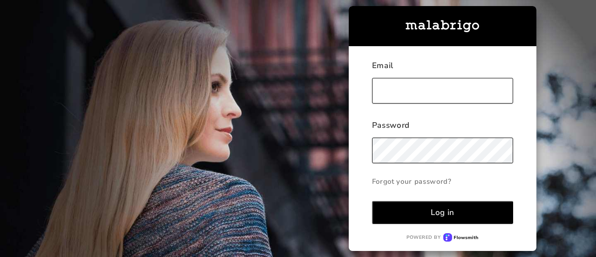
type input "[EMAIL_ADDRESS][DOMAIN_NAME]"
click at [428, 212] on button "Log in" at bounding box center [442, 212] width 141 height 23
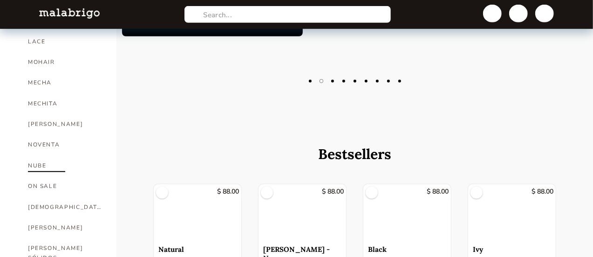
scroll to position [326, 0]
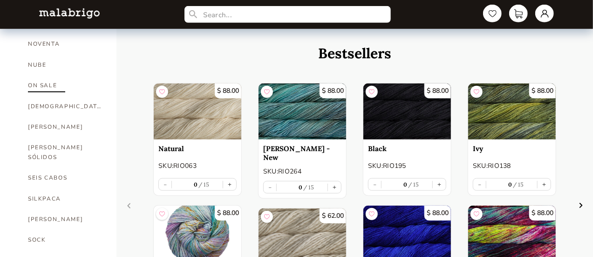
click at [55, 81] on link "ON SALE" at bounding box center [65, 85] width 75 height 20
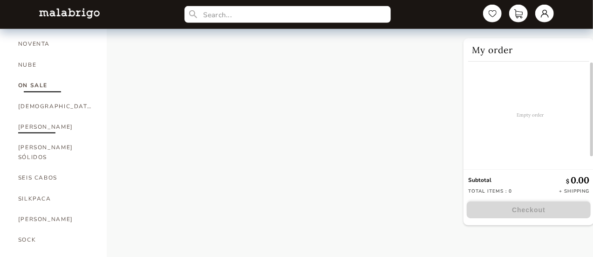
click at [29, 122] on link "[PERSON_NAME]" at bounding box center [55, 126] width 75 height 20
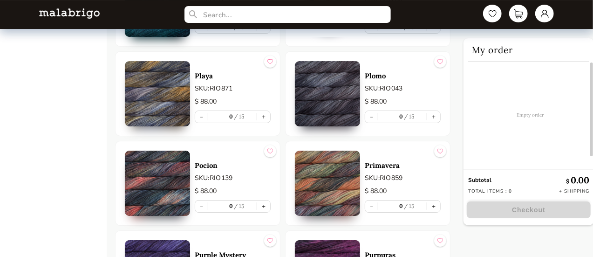
scroll to position [3493, 0]
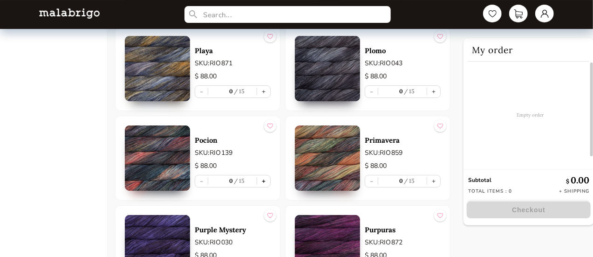
click at [265, 175] on button "+" at bounding box center [263, 181] width 13 height 12
type input "1"
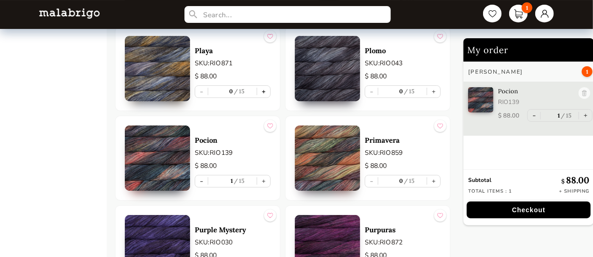
click at [263, 86] on button "+" at bounding box center [263, 92] width 13 height 12
type input "1"
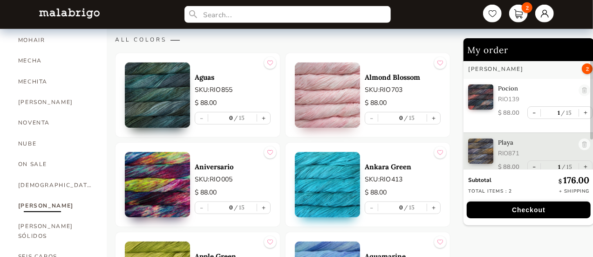
scroll to position [233, 0]
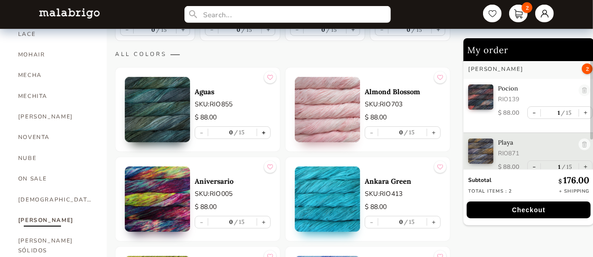
click at [264, 129] on button "+" at bounding box center [263, 133] width 13 height 12
type input "1"
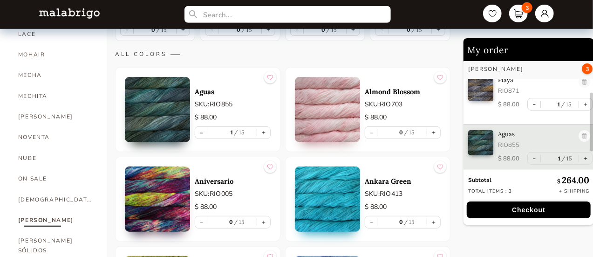
scroll to position [63, 0]
click at [264, 219] on button "+" at bounding box center [263, 222] width 13 height 12
type input "1"
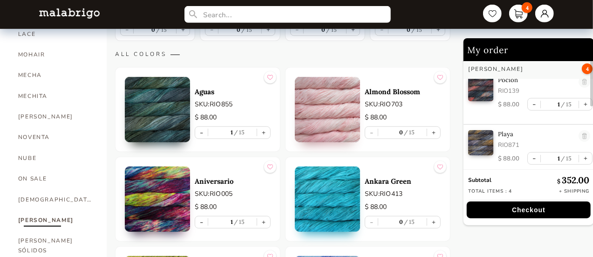
scroll to position [0, 0]
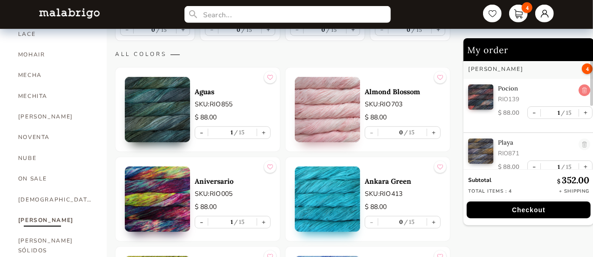
click at [580, 88] on link at bounding box center [584, 90] width 12 height 13
type input "0"
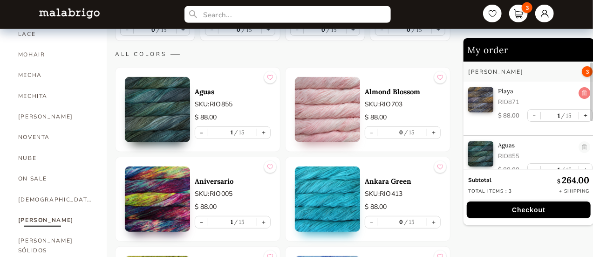
click at [579, 89] on link at bounding box center [584, 93] width 12 height 13
type input "0"
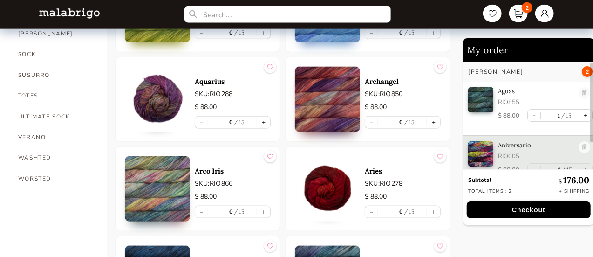
scroll to position [512, 0]
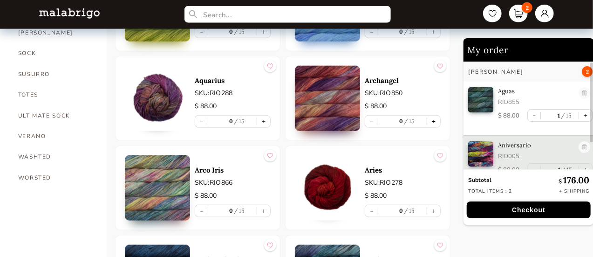
click at [434, 118] on button "+" at bounding box center [433, 121] width 13 height 12
type input "1"
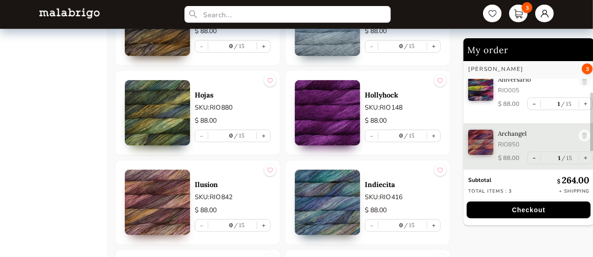
scroll to position [2142, 0]
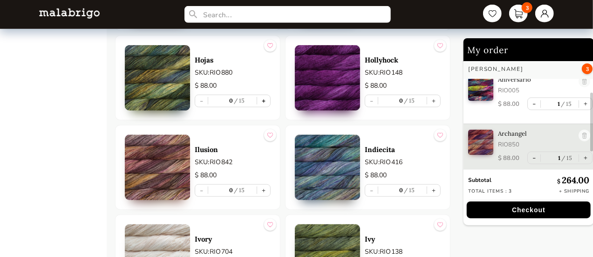
click at [263, 95] on button "+" at bounding box center [263, 101] width 13 height 12
type input "1"
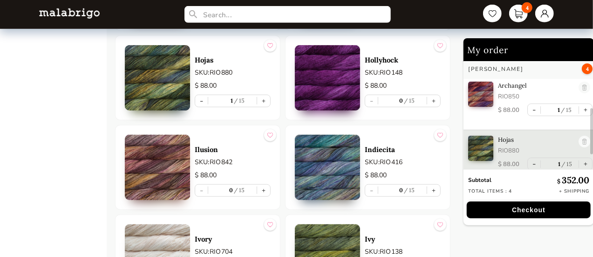
scroll to position [117, 0]
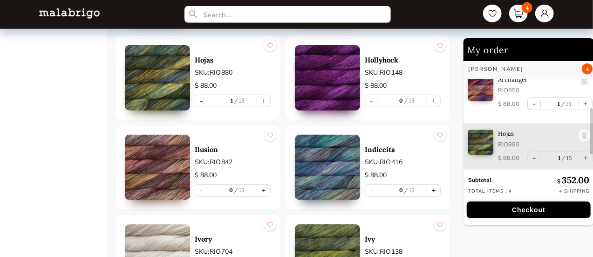
click at [432, 184] on button "+" at bounding box center [433, 190] width 13 height 12
type input "1"
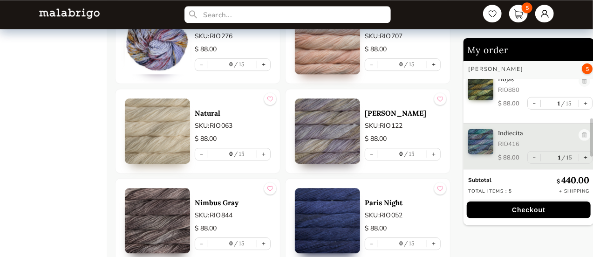
scroll to position [3027, 0]
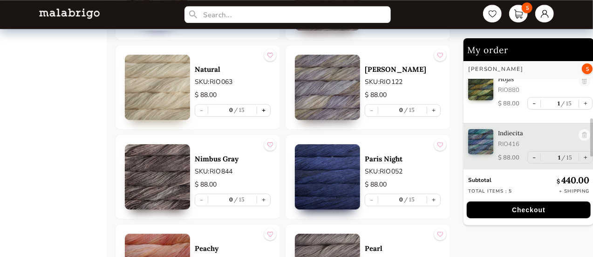
click at [262, 104] on button "+" at bounding box center [263, 110] width 13 height 12
type input "1"
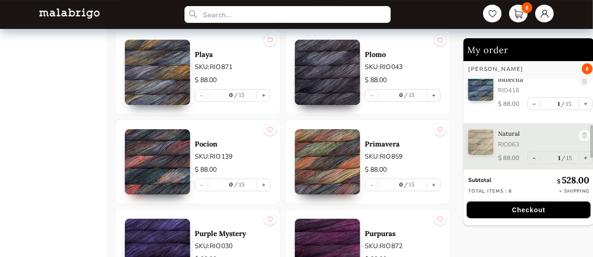
scroll to position [3493, 0]
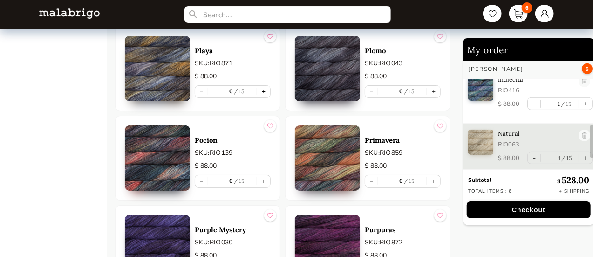
click at [264, 86] on button "+" at bounding box center [263, 92] width 13 height 12
type input "1"
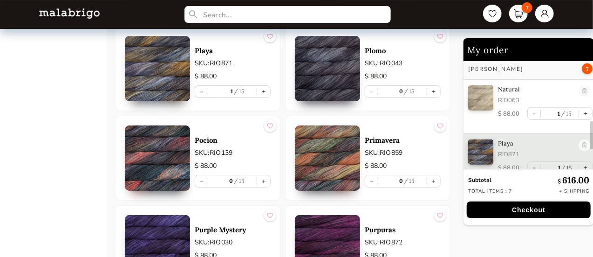
scroll to position [279, 0]
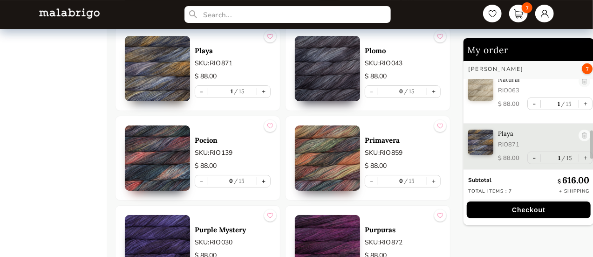
click at [265, 175] on button "+" at bounding box center [263, 181] width 13 height 12
type input "1"
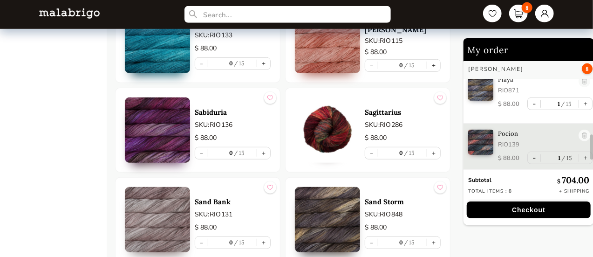
scroll to position [3912, 0]
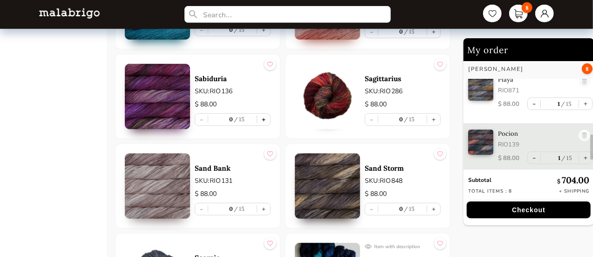
click at [263, 114] on button "+" at bounding box center [263, 120] width 13 height 12
type input "1"
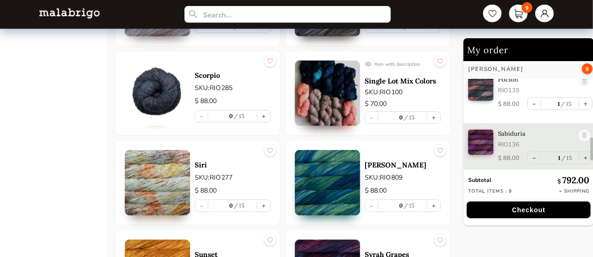
scroll to position [4098, 0]
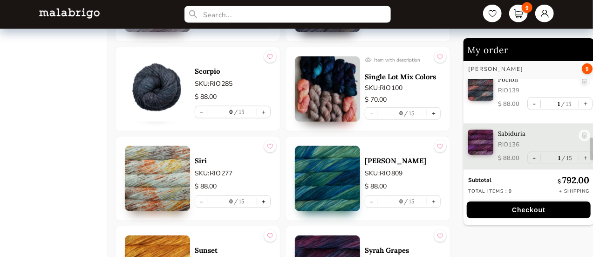
click at [263, 196] on button "+" at bounding box center [263, 202] width 13 height 12
type input "1"
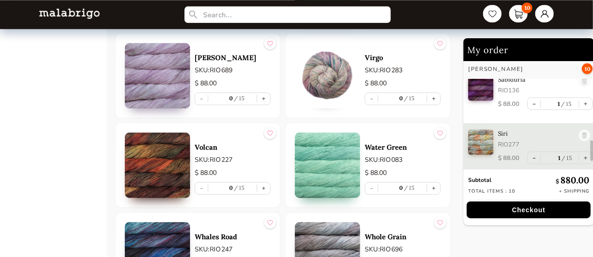
scroll to position [4657, 0]
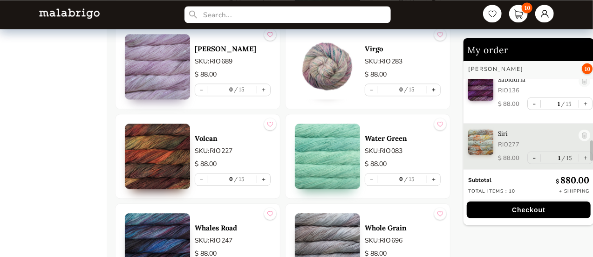
click at [431, 84] on button "+" at bounding box center [433, 90] width 13 height 12
type input "1"
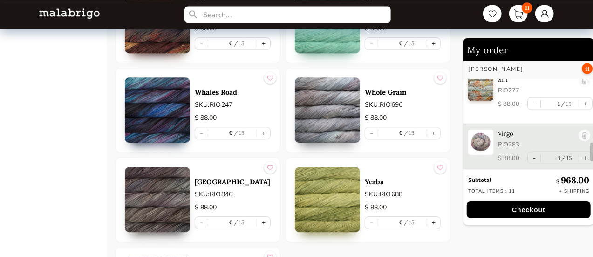
scroll to position [4796, 0]
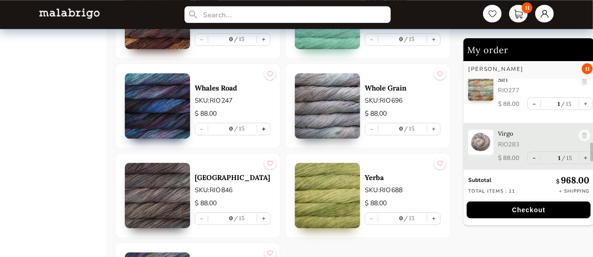
click at [264, 123] on button "+" at bounding box center [263, 129] width 13 height 12
type input "1"
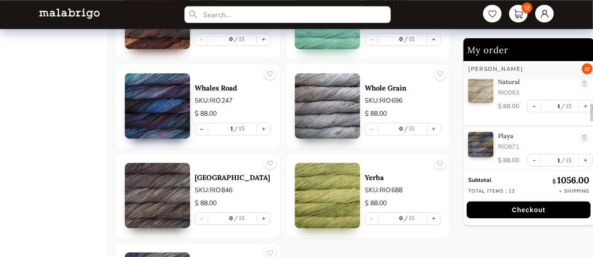
scroll to position [270, 0]
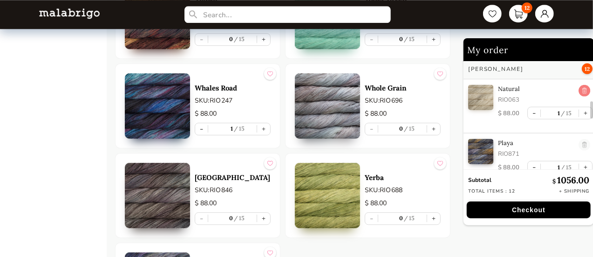
click at [578, 87] on link at bounding box center [584, 91] width 12 height 13
type input "0"
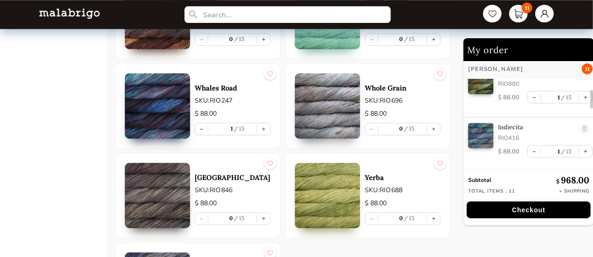
scroll to position [176, 0]
click at [579, 125] on link at bounding box center [584, 130] width 12 height 13
type input "0"
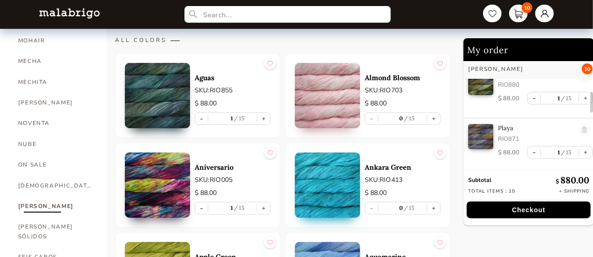
scroll to position [233, 0]
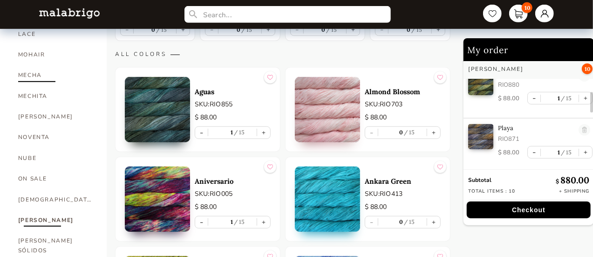
click at [42, 75] on link "MECHA" at bounding box center [55, 75] width 75 height 20
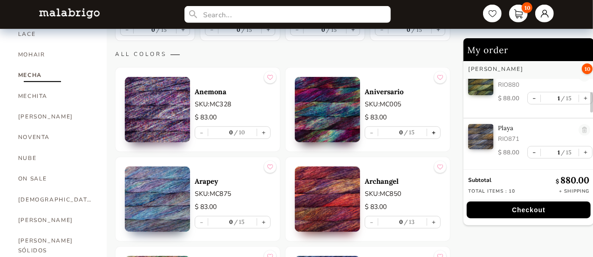
click at [434, 131] on button "+" at bounding box center [433, 133] width 13 height 12
type input "1"
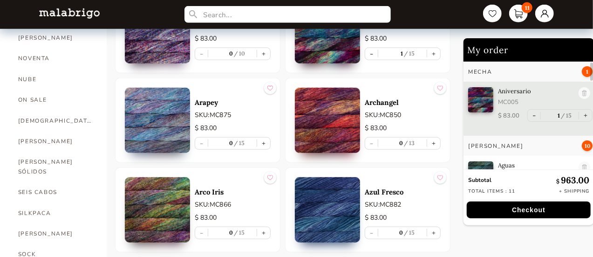
scroll to position [326, 0]
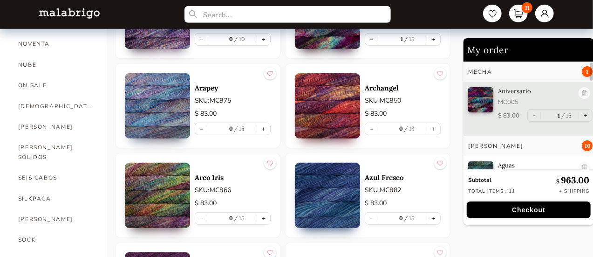
click at [265, 127] on button "+" at bounding box center [263, 129] width 13 height 12
type input "1"
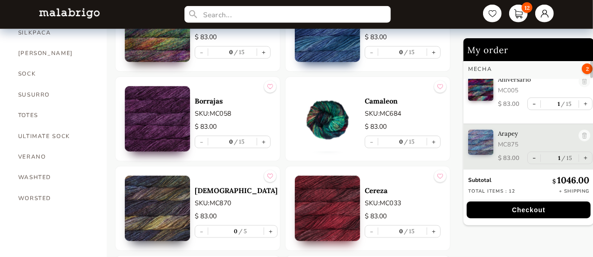
scroll to position [512, 0]
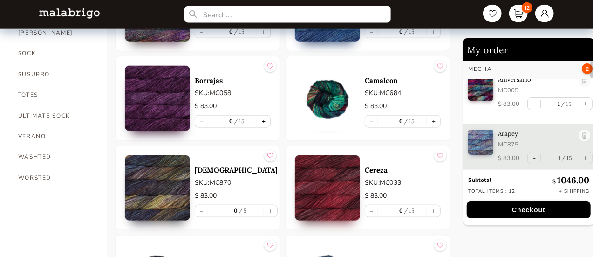
click at [264, 120] on button "+" at bounding box center [263, 121] width 13 height 12
type input "1"
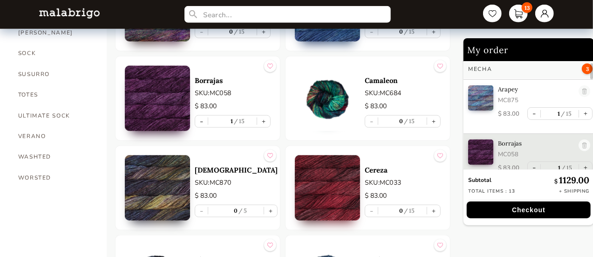
scroll to position [63, 0]
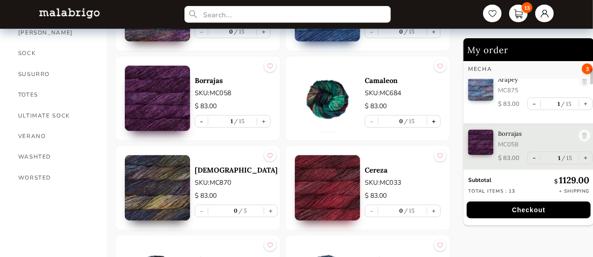
click at [433, 118] on button "+" at bounding box center [433, 121] width 13 height 12
type input "1"
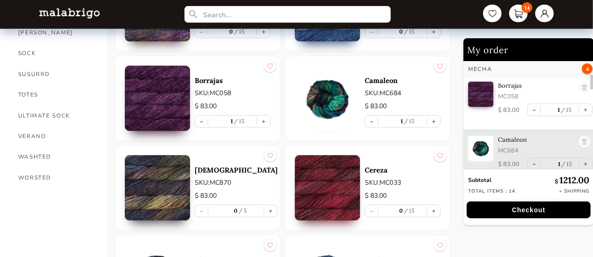
scroll to position [117, 0]
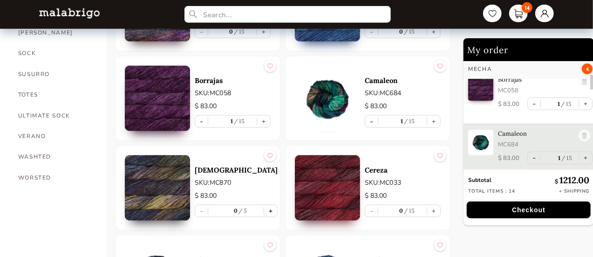
click at [264, 209] on button "+" at bounding box center [270, 211] width 13 height 12
type input "1"
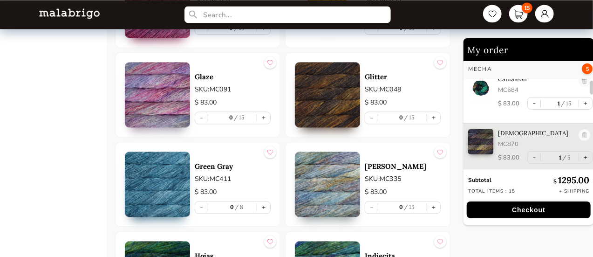
scroll to position [978, 0]
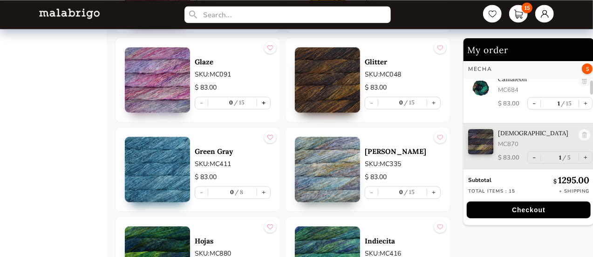
click at [264, 98] on button "+" at bounding box center [263, 103] width 13 height 12
type input "1"
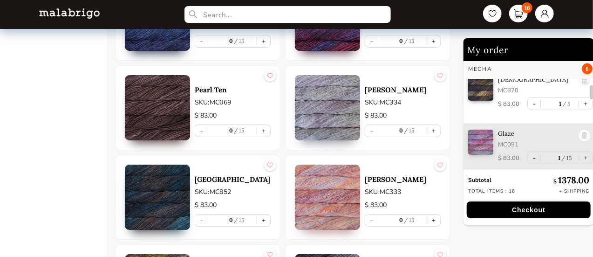
scroll to position [1770, 0]
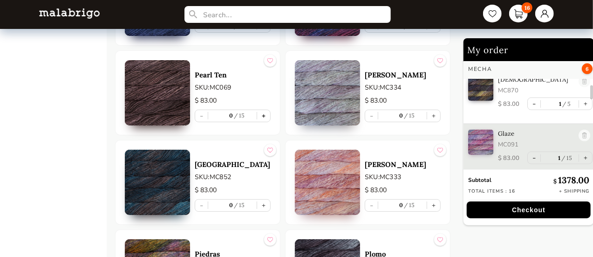
click at [263, 110] on button "+" at bounding box center [263, 116] width 13 height 12
type input "1"
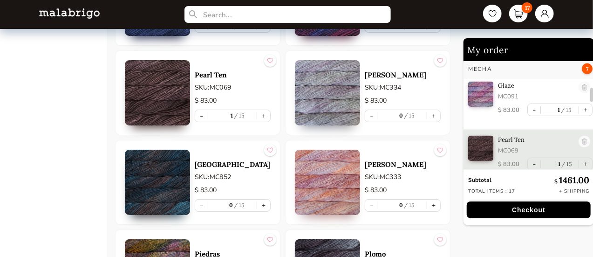
scroll to position [279, 0]
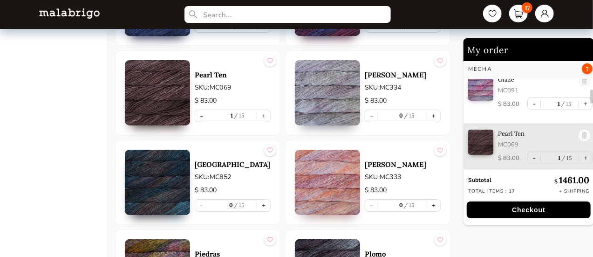
click at [433, 110] on button "+" at bounding box center [433, 116] width 13 height 12
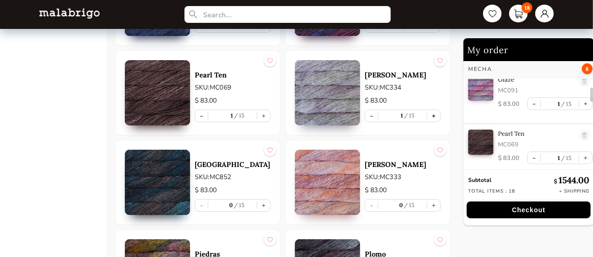
type input "1"
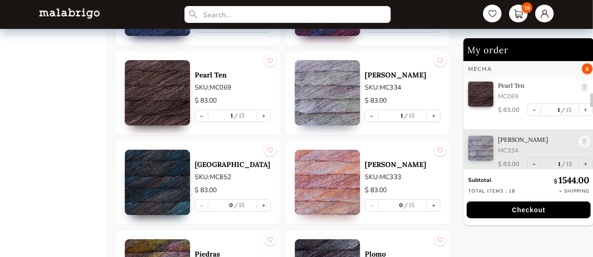
scroll to position [333, 0]
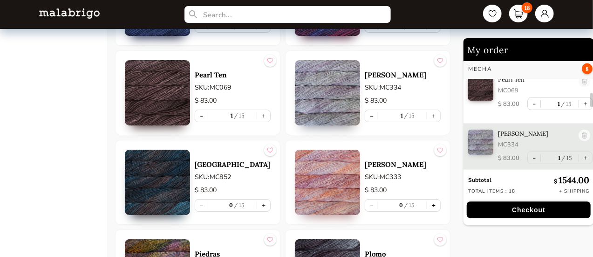
click at [434, 199] on button "+" at bounding box center [433, 205] width 13 height 12
type input "1"
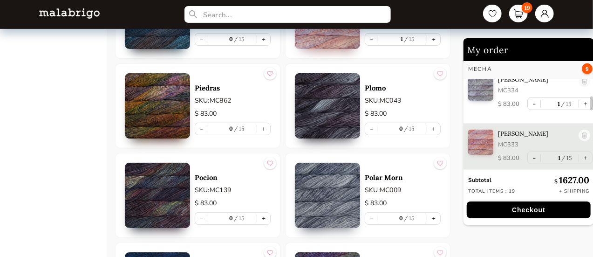
scroll to position [1956, 0]
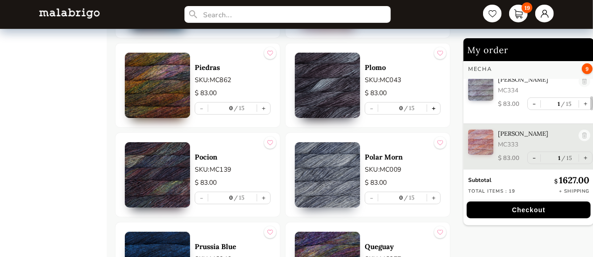
click at [437, 102] on button "+" at bounding box center [433, 108] width 13 height 12
type input "1"
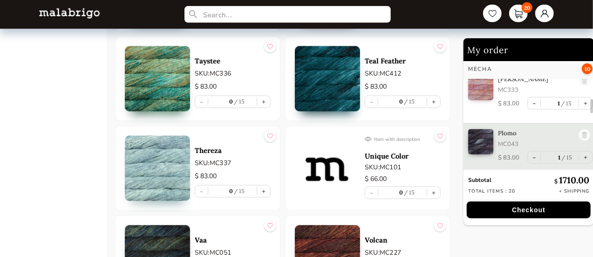
scroll to position [2654, 0]
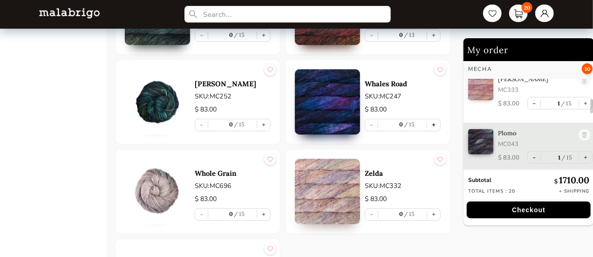
click at [432, 119] on button "+" at bounding box center [433, 125] width 13 height 12
type input "1"
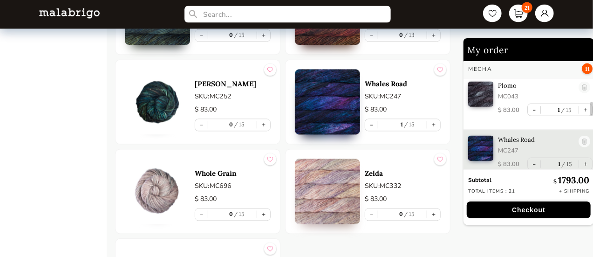
scroll to position [495, 0]
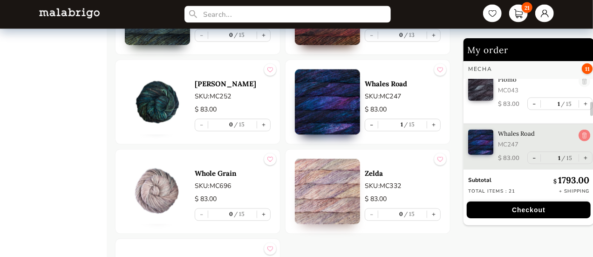
click at [584, 133] on link at bounding box center [584, 135] width 12 height 13
type input "0"
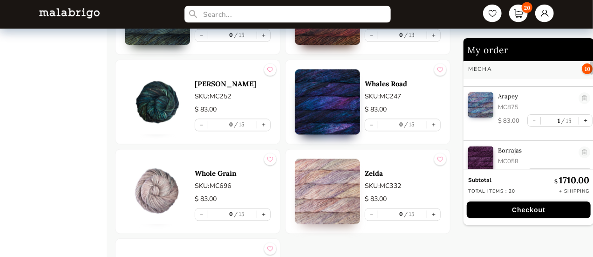
scroll to position [0, 0]
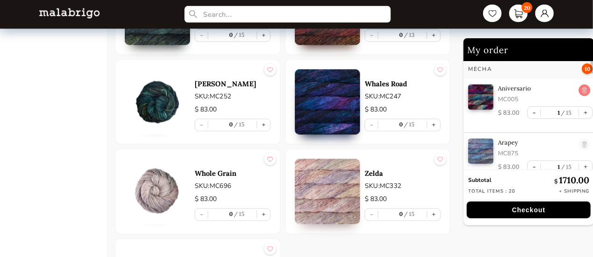
click at [582, 89] on link at bounding box center [584, 90] width 12 height 13
type input "0"
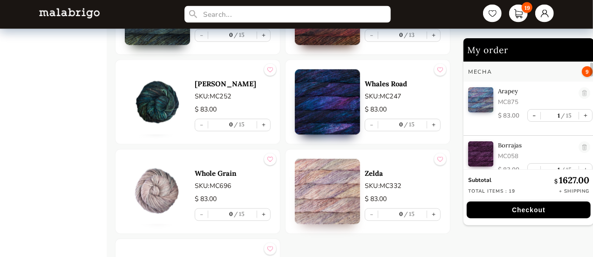
click at [582, 89] on link at bounding box center [584, 93] width 12 height 13
type input "0"
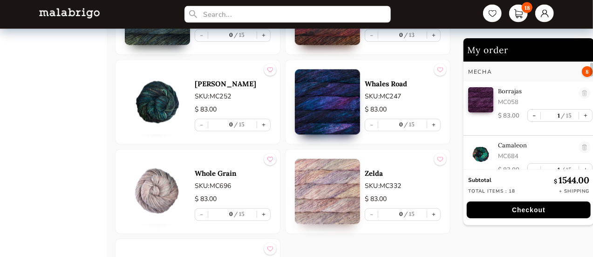
click at [582, 89] on link at bounding box center [584, 93] width 12 height 13
type input "0"
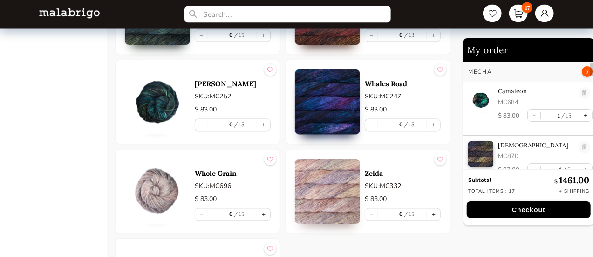
click at [582, 89] on link at bounding box center [584, 93] width 12 height 13
type input "0"
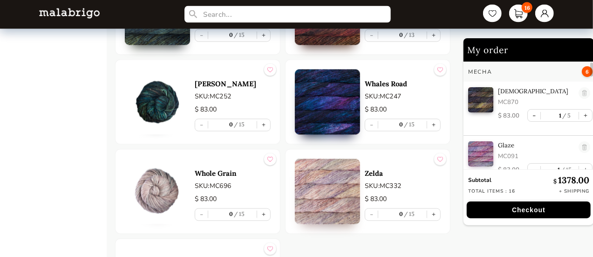
click at [582, 89] on link at bounding box center [584, 93] width 12 height 13
type input "0"
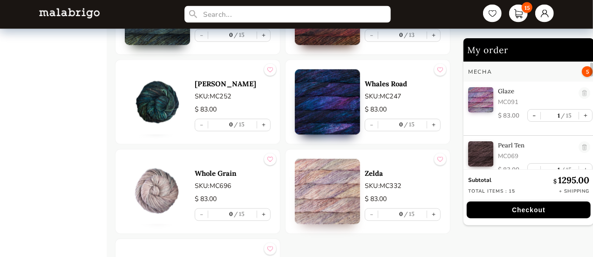
click at [582, 89] on link at bounding box center [584, 93] width 12 height 13
type input "0"
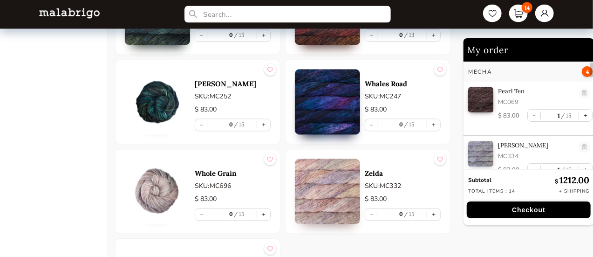
click at [582, 89] on link at bounding box center [584, 93] width 12 height 13
type input "0"
click at [582, 89] on link at bounding box center [584, 93] width 12 height 13
type input "0"
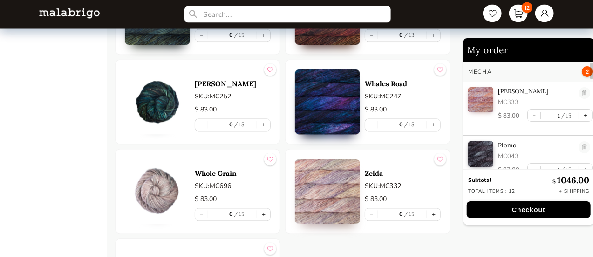
click at [582, 89] on link at bounding box center [584, 93] width 12 height 13
type input "0"
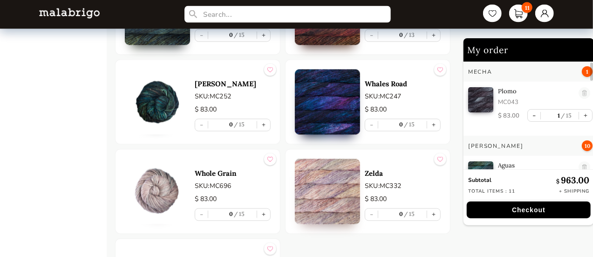
click at [582, 89] on link at bounding box center [584, 93] width 12 height 13
type input "0"
